Goal: Task Accomplishment & Management: Complete application form

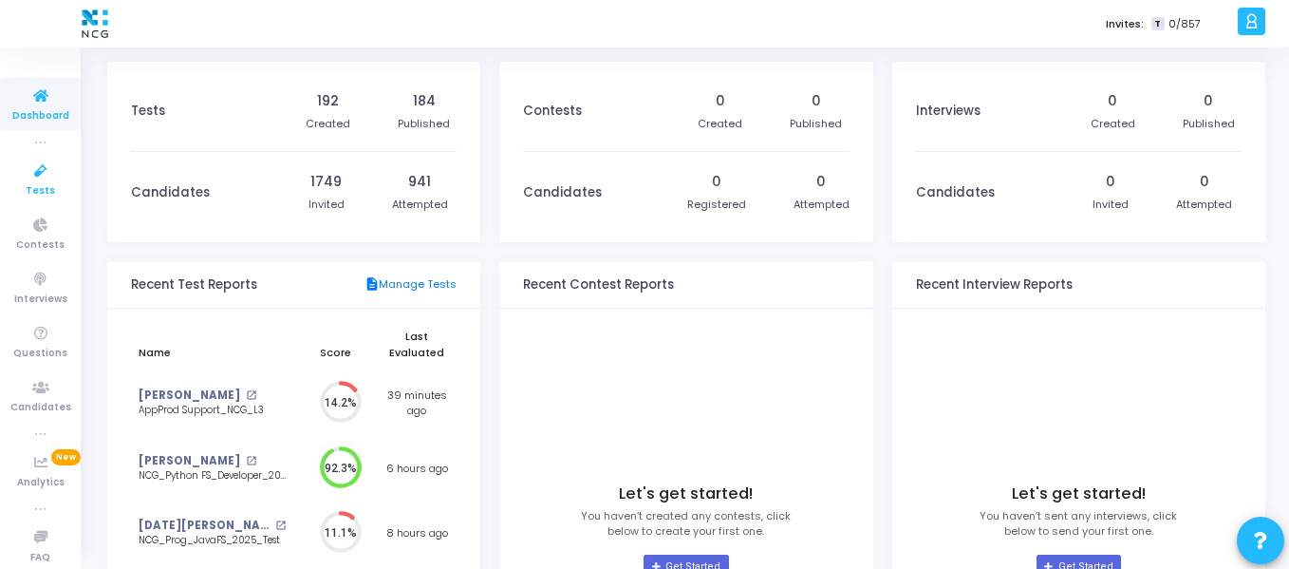
click at [33, 179] on icon at bounding box center [41, 171] width 40 height 24
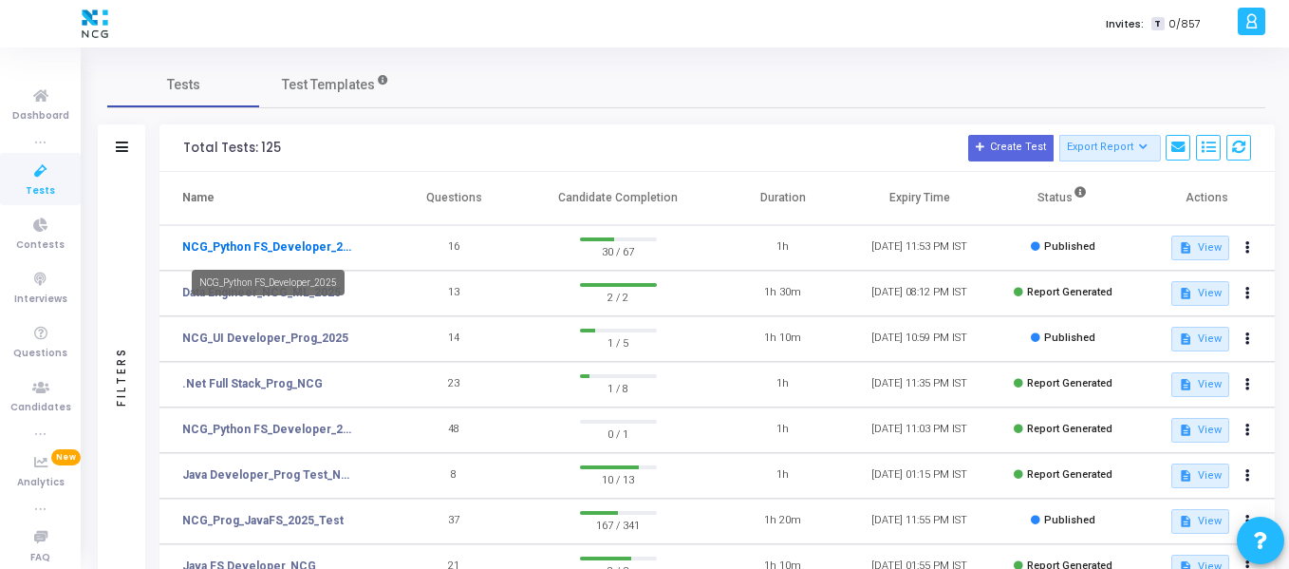
click at [306, 254] on link "NCG_Python FS_Developer_2025" at bounding box center [269, 246] width 175 height 17
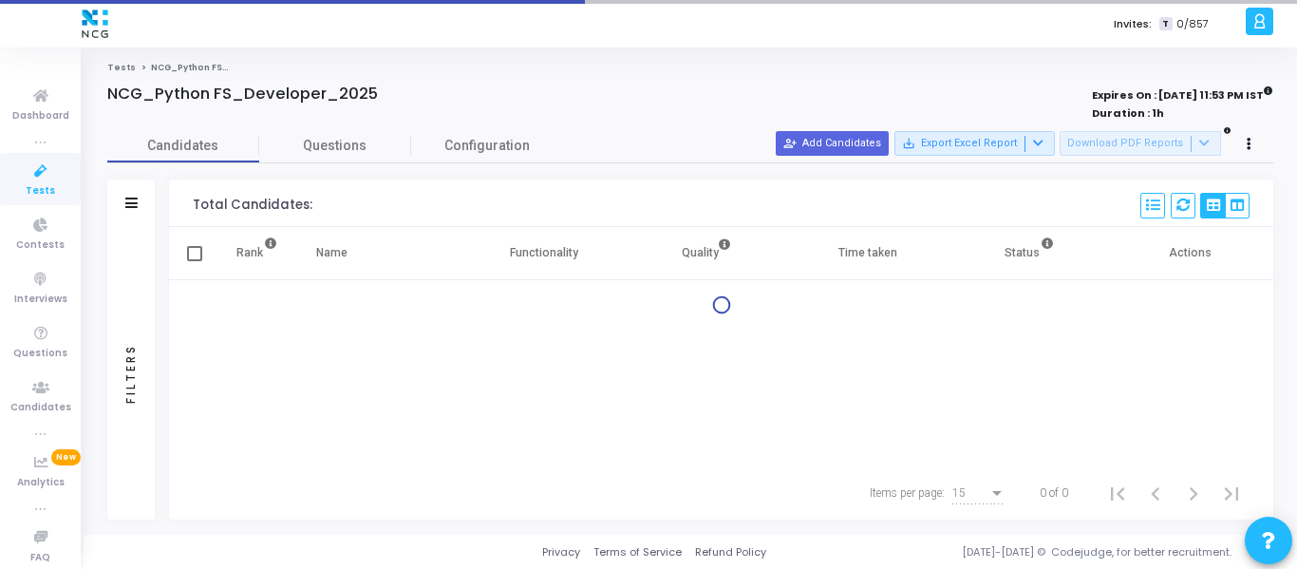
click at [306, 254] on th "Name" at bounding box center [379, 253] width 165 height 53
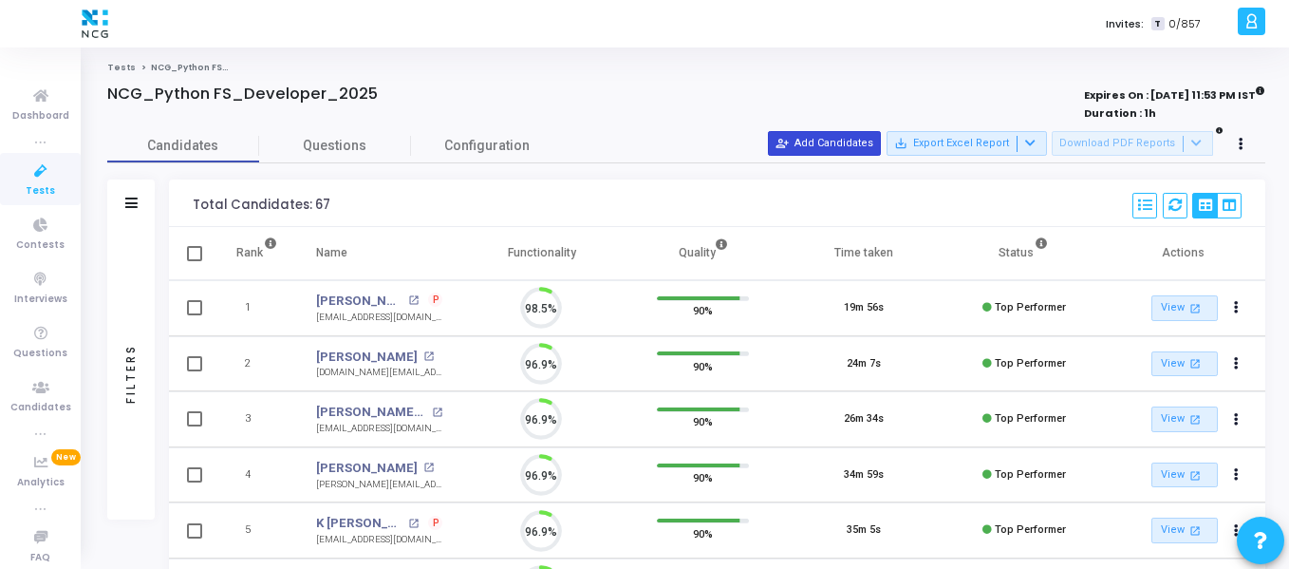
scroll to position [40, 48]
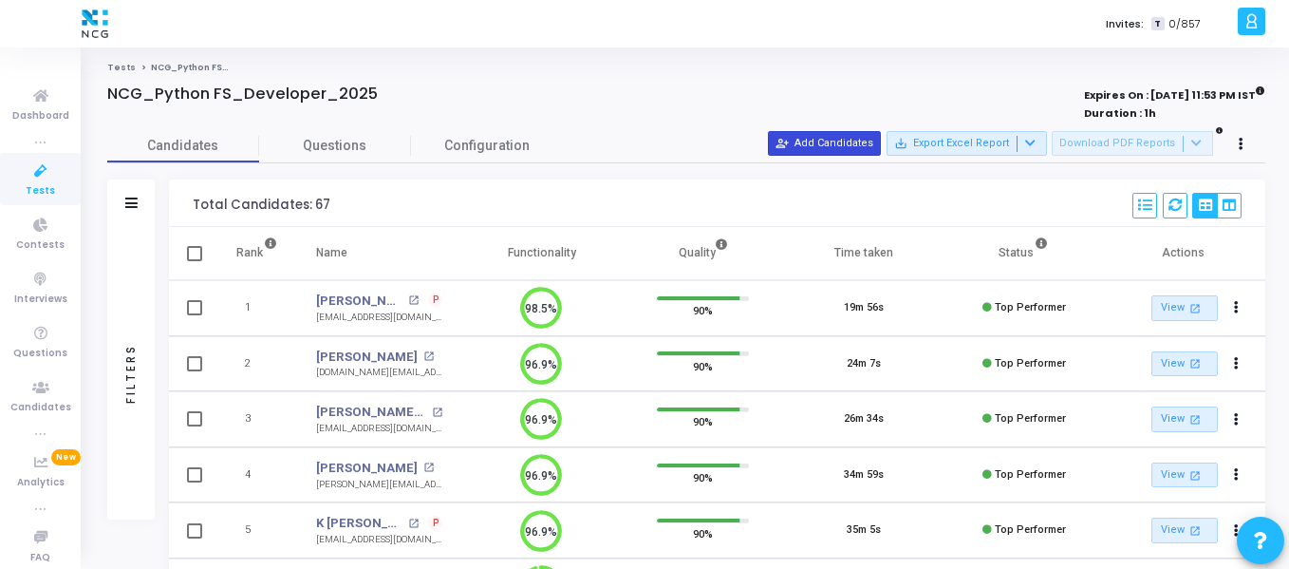
click at [845, 142] on button "person_add_alt Add Candidates" at bounding box center [824, 143] width 113 height 25
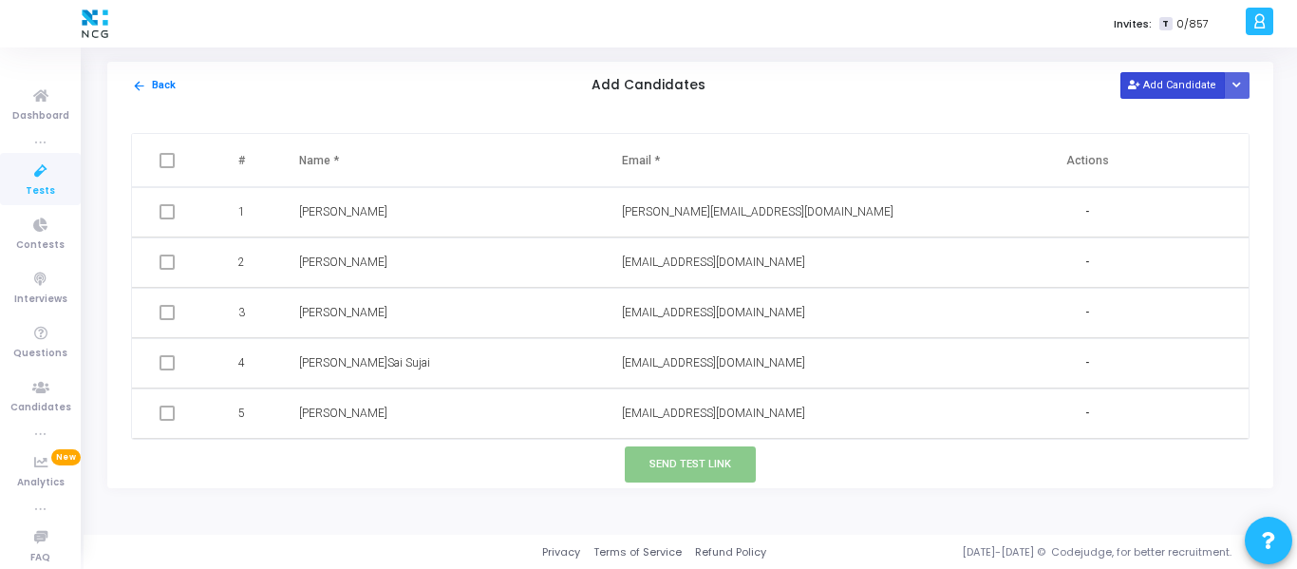
click at [1171, 72] on button "Add Candidate" at bounding box center [1172, 85] width 104 height 26
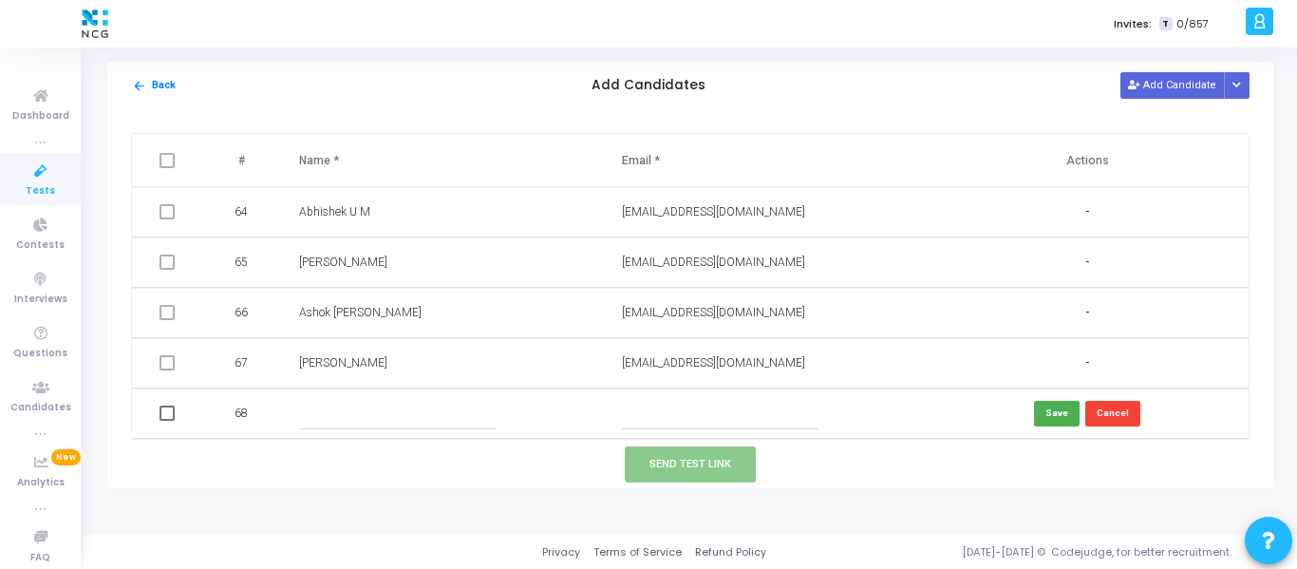
paste input "[EMAIL_ADDRESS][DOMAIN_NAME]"
click at [664, 401] on input "[EMAIL_ADDRESS][DOMAIN_NAME]" at bounding box center [720, 413] width 197 height 31
type input "[EMAIL_ADDRESS][DOMAIN_NAME]"
click at [474, 407] on input "text" at bounding box center [397, 413] width 197 height 31
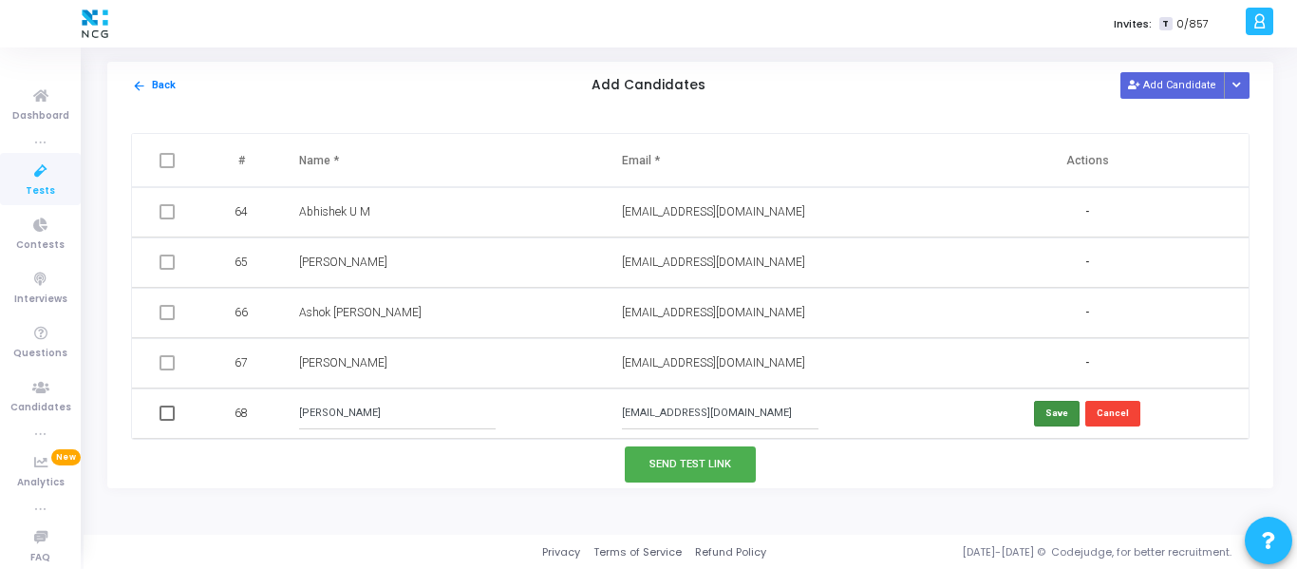
type input "[PERSON_NAME]"
click at [1034, 416] on button "Save" at bounding box center [1057, 414] width 46 height 26
click at [689, 458] on button "Send Test Link" at bounding box center [690, 463] width 131 height 35
